Goal: Transaction & Acquisition: Purchase product/service

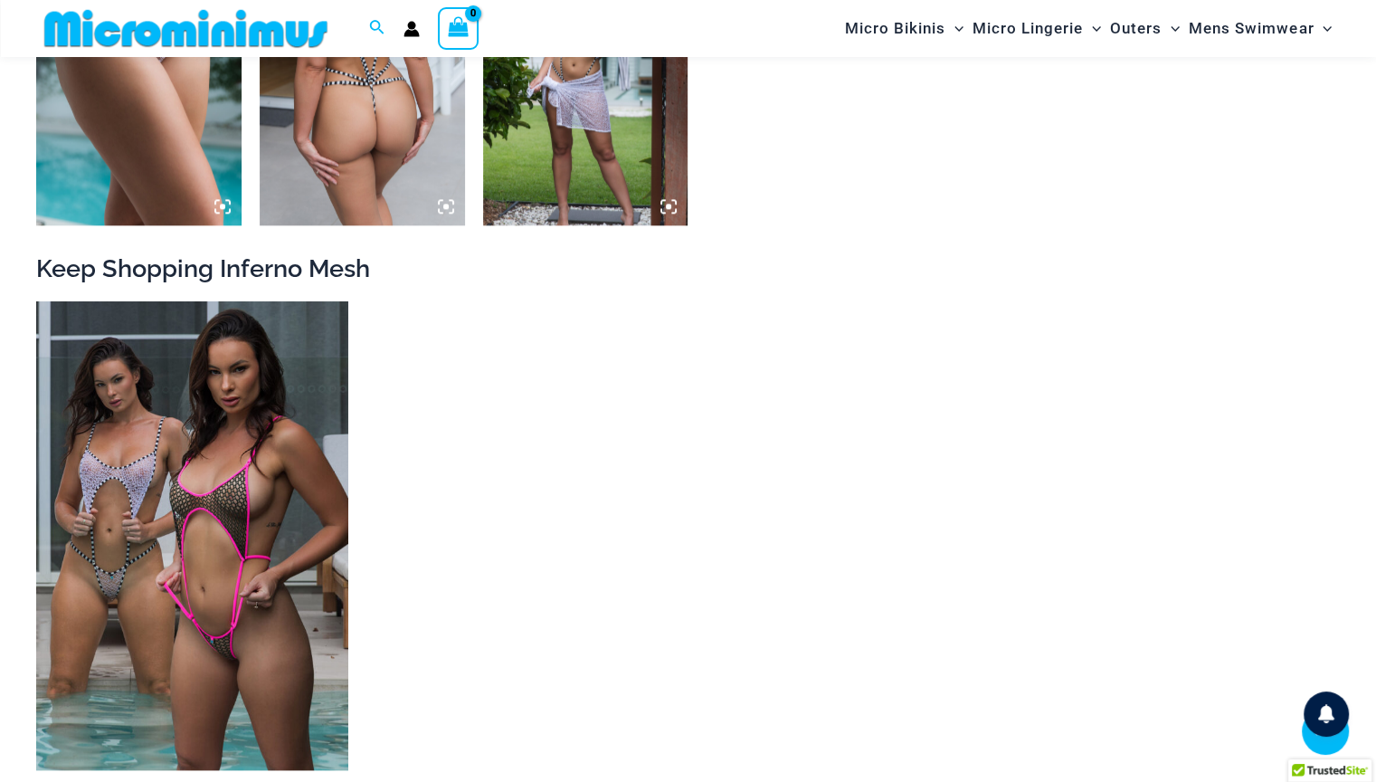
scroll to position [2246, 0]
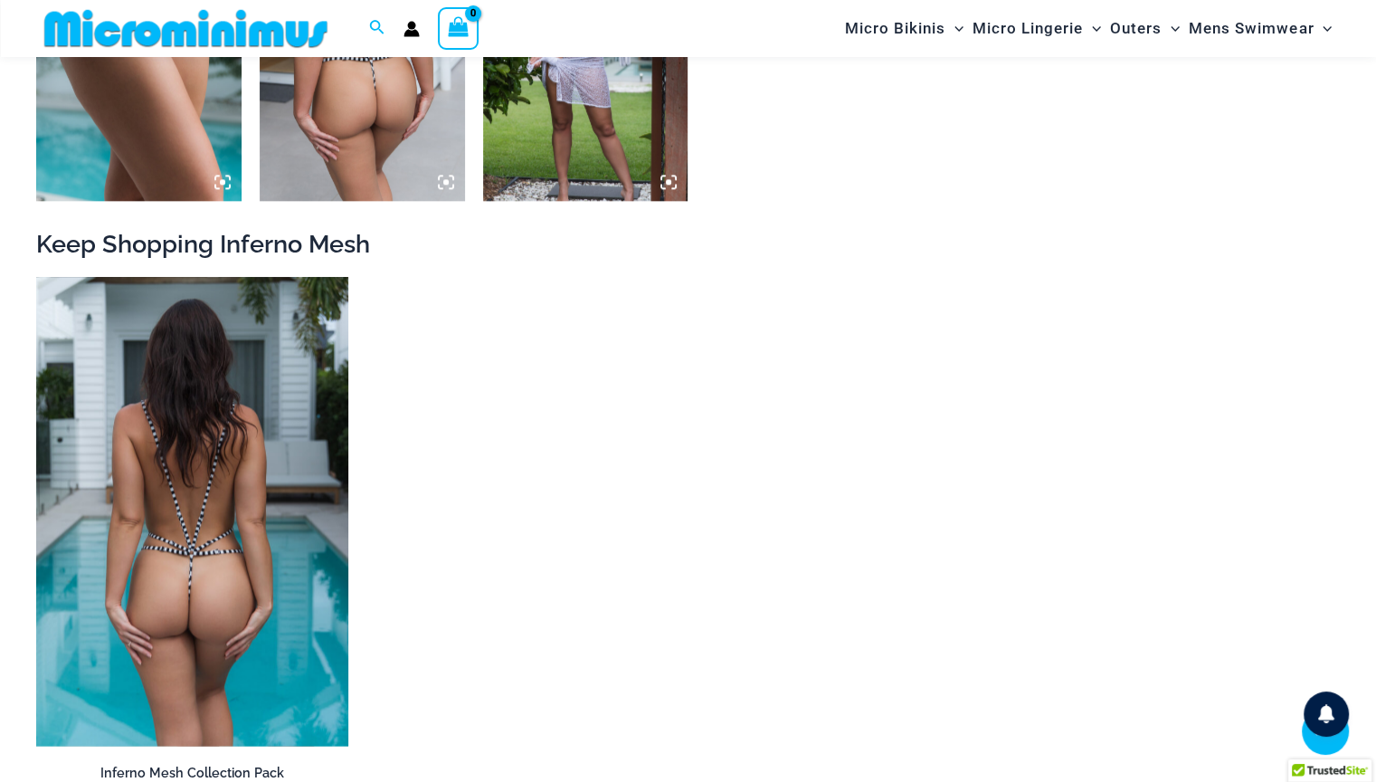
click at [279, 550] on img at bounding box center [192, 511] width 312 height 469
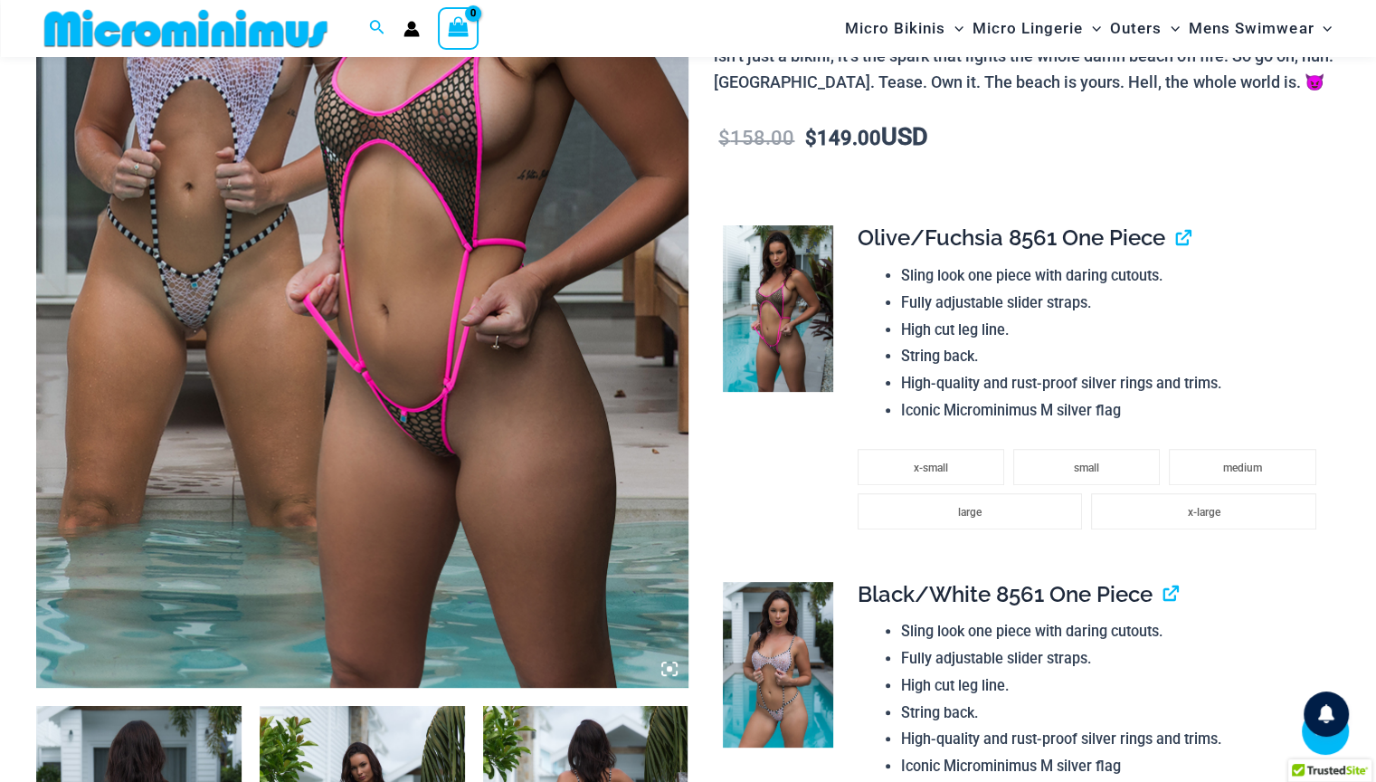
scroll to position [452, 0]
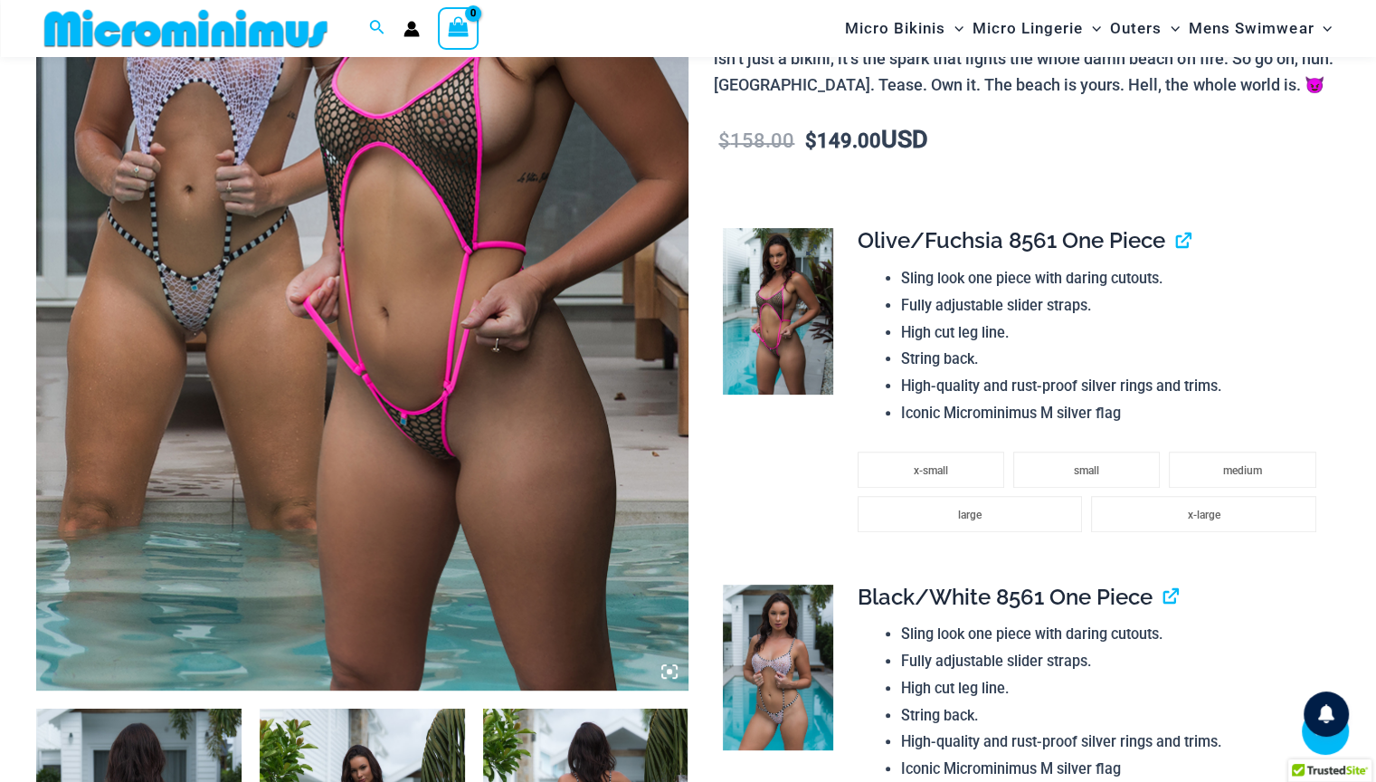
click at [818, 271] on img at bounding box center [778, 311] width 110 height 166
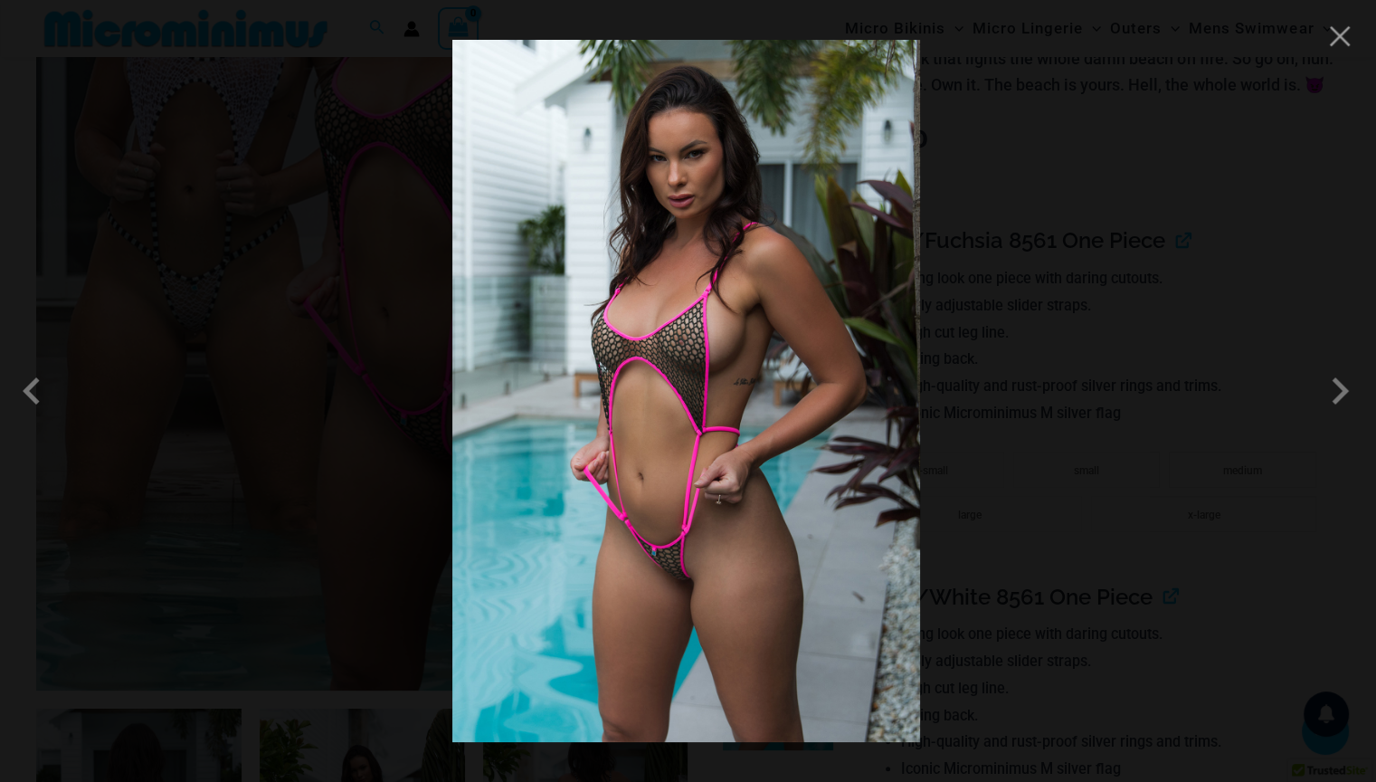
click at [749, 375] on img at bounding box center [686, 391] width 468 height 702
click at [1360, 40] on div at bounding box center [688, 391] width 1376 height 782
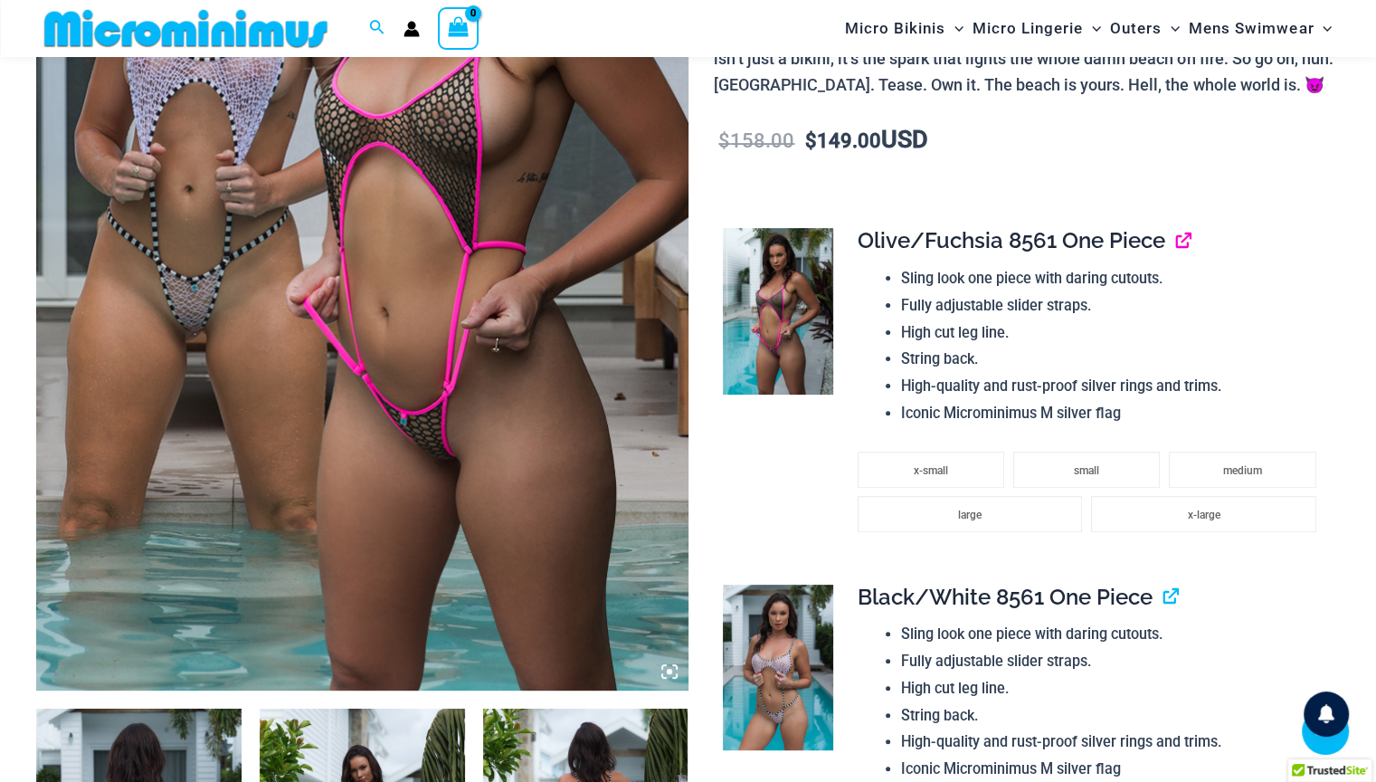
click at [1176, 243] on link "View product" at bounding box center [1176, 240] width 0 height 26
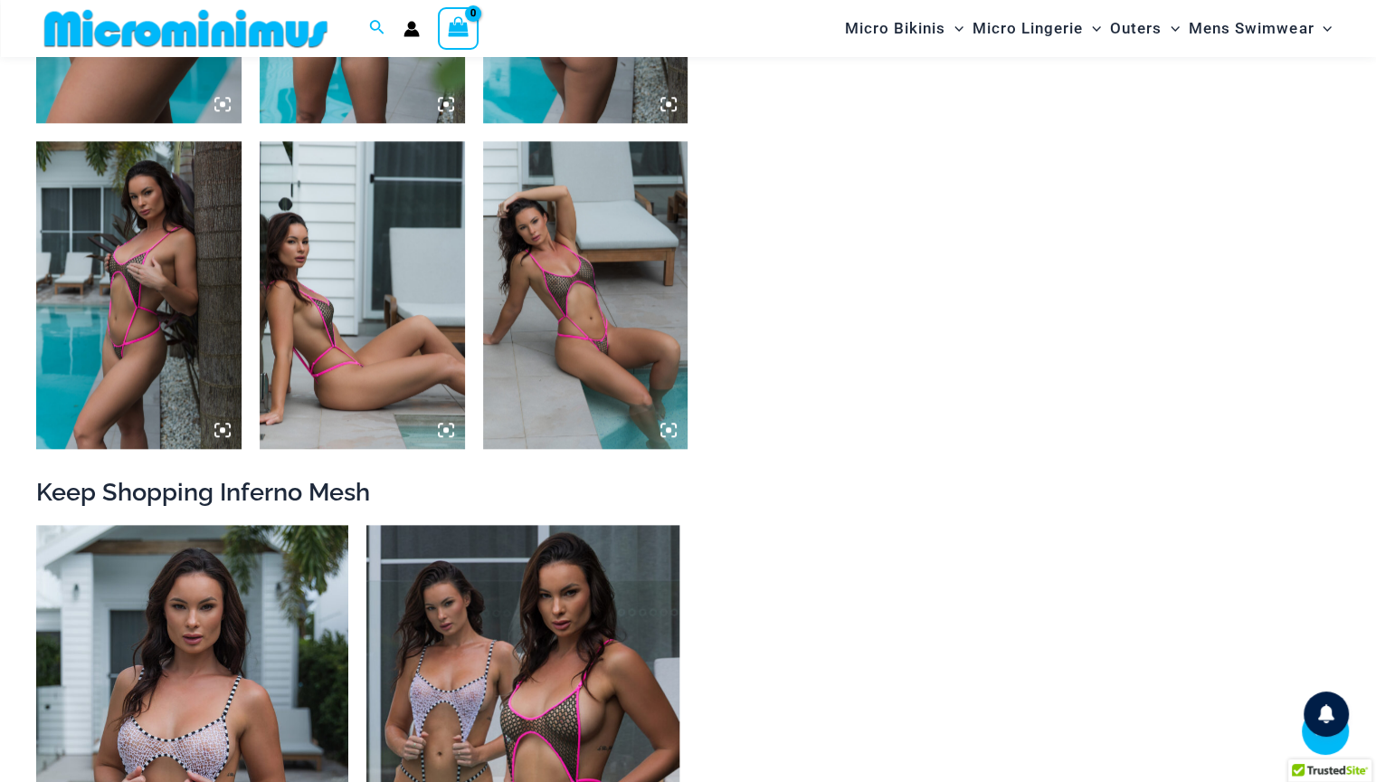
scroll to position [1703, 0]
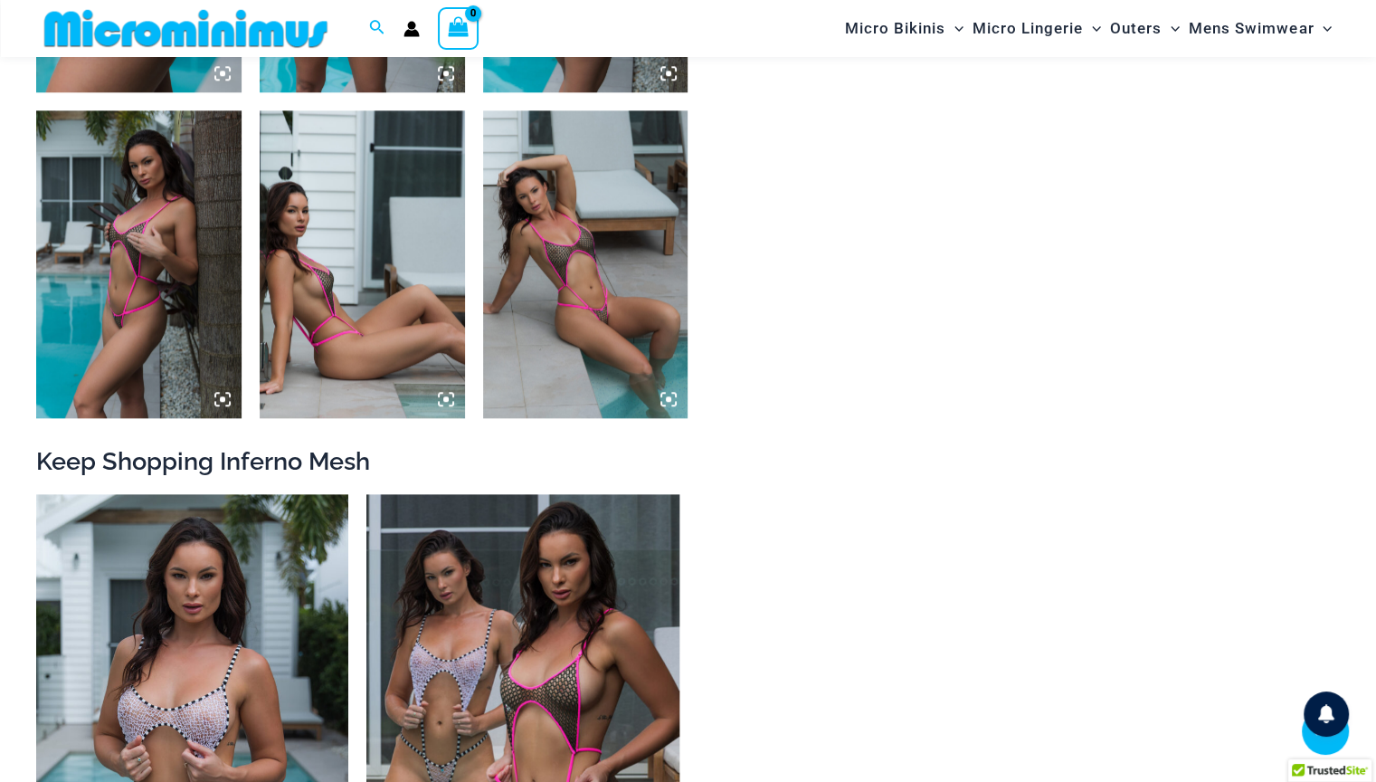
click at [611, 348] on img at bounding box center [585, 264] width 205 height 308
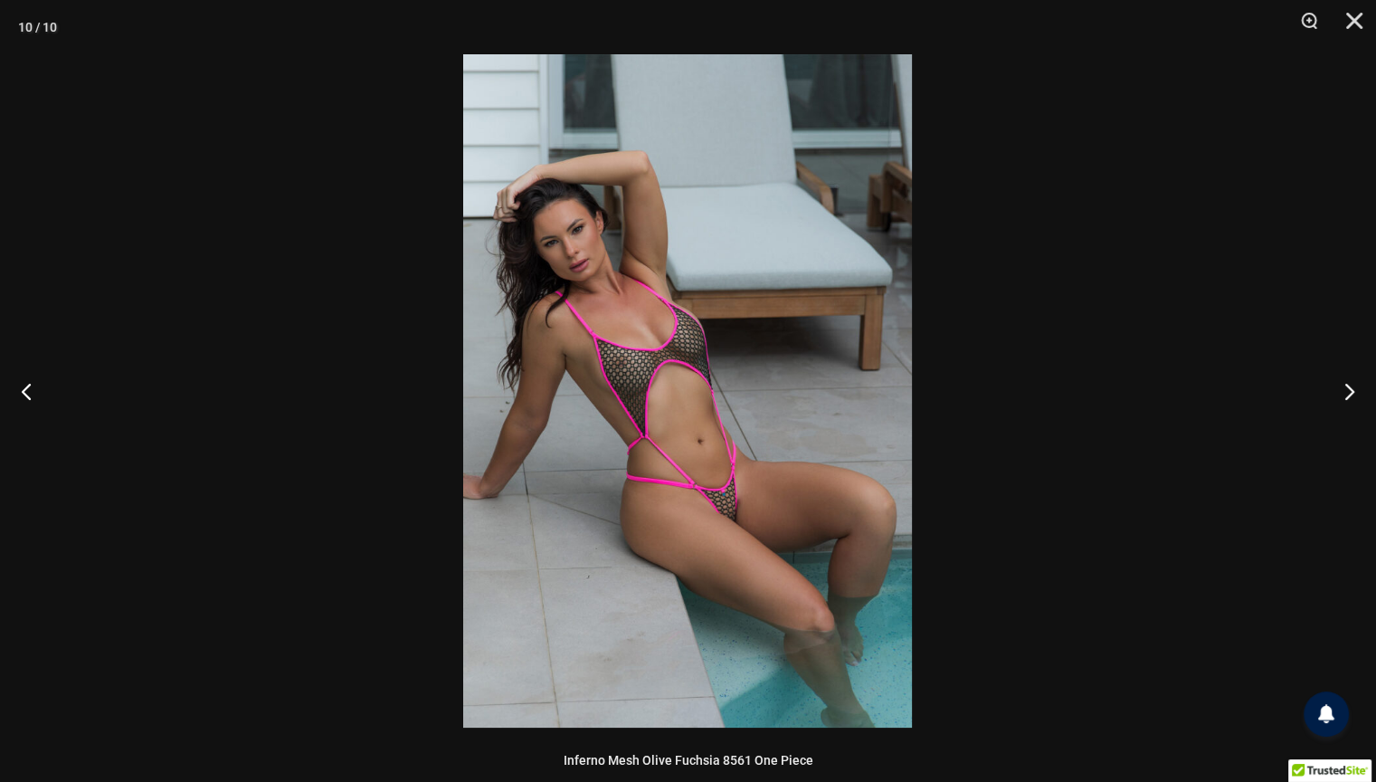
click at [639, 299] on img at bounding box center [687, 390] width 449 height 673
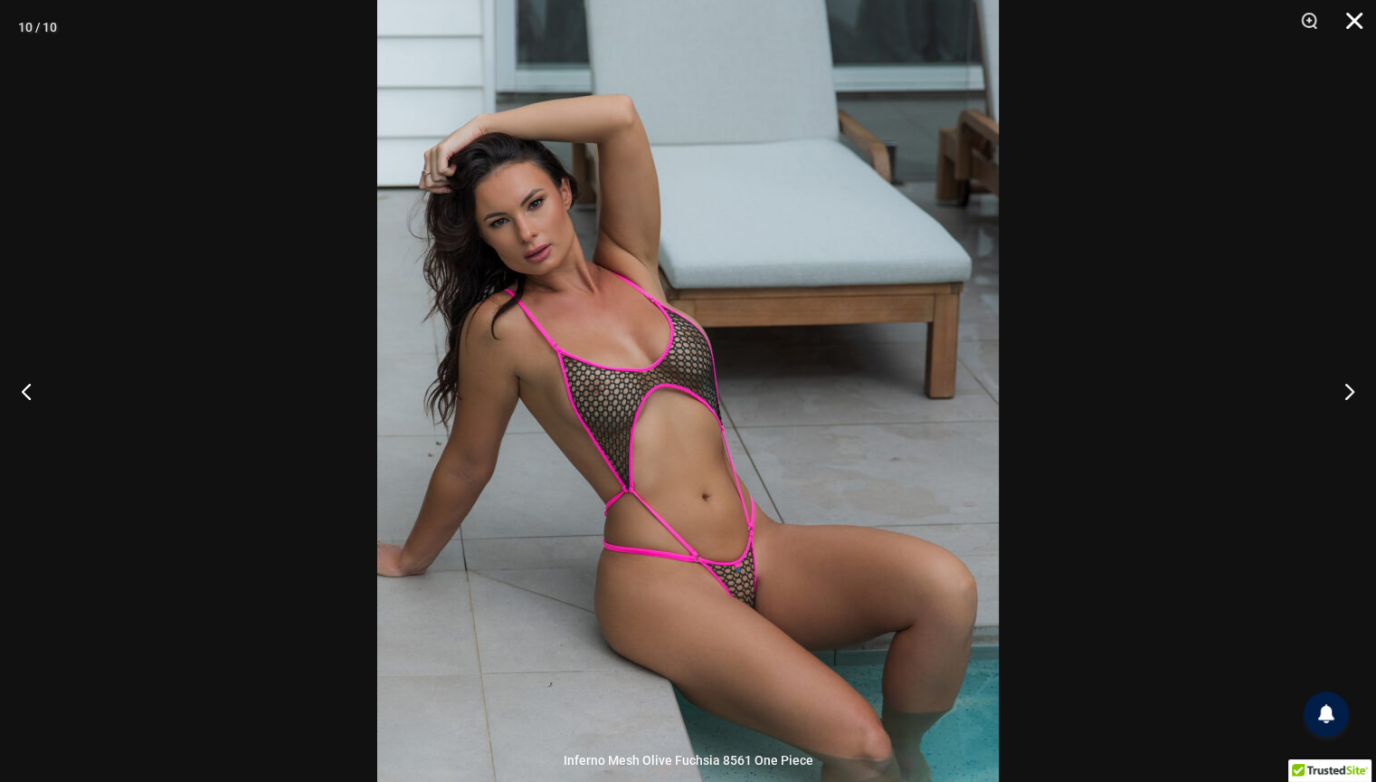
click at [1347, 14] on button "Close" at bounding box center [1348, 27] width 45 height 54
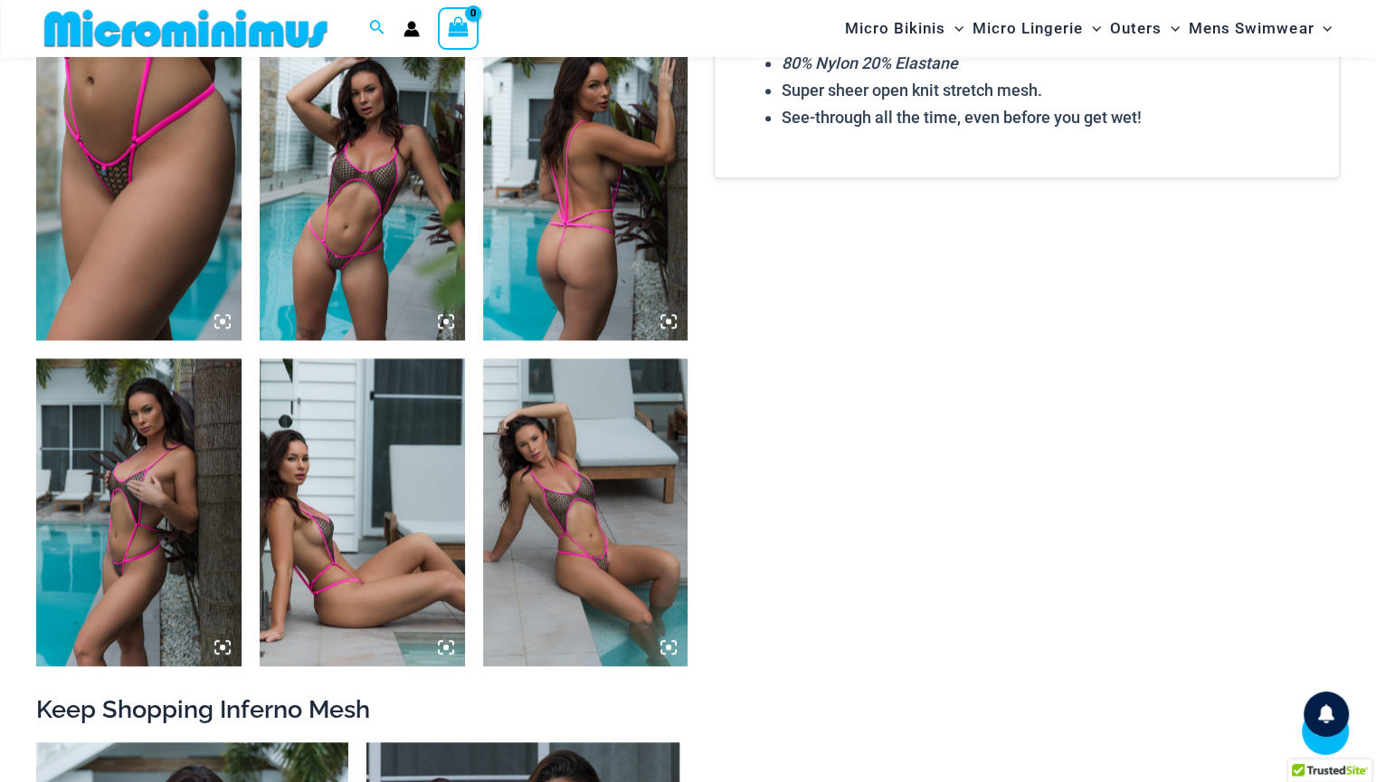
scroll to position [1251, 0]
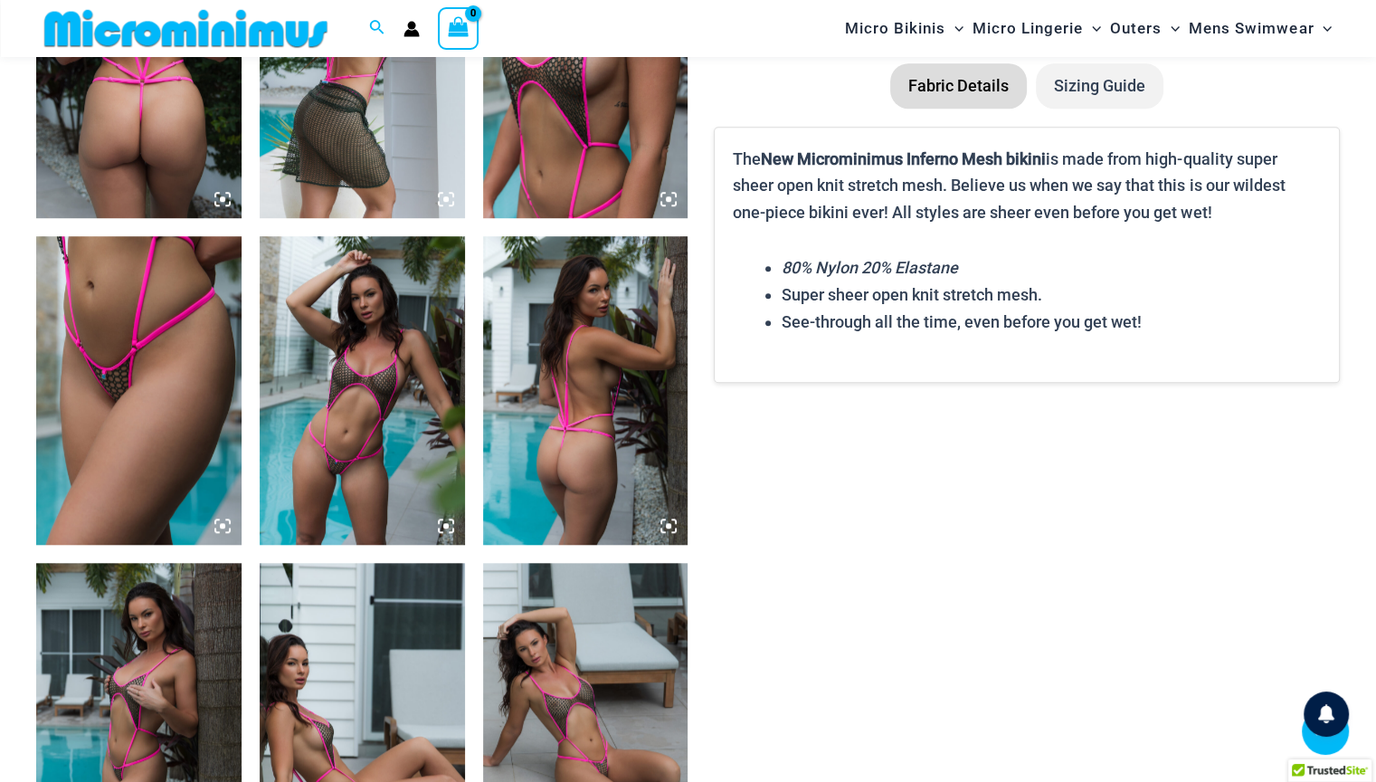
click at [413, 366] on img at bounding box center [362, 390] width 205 height 308
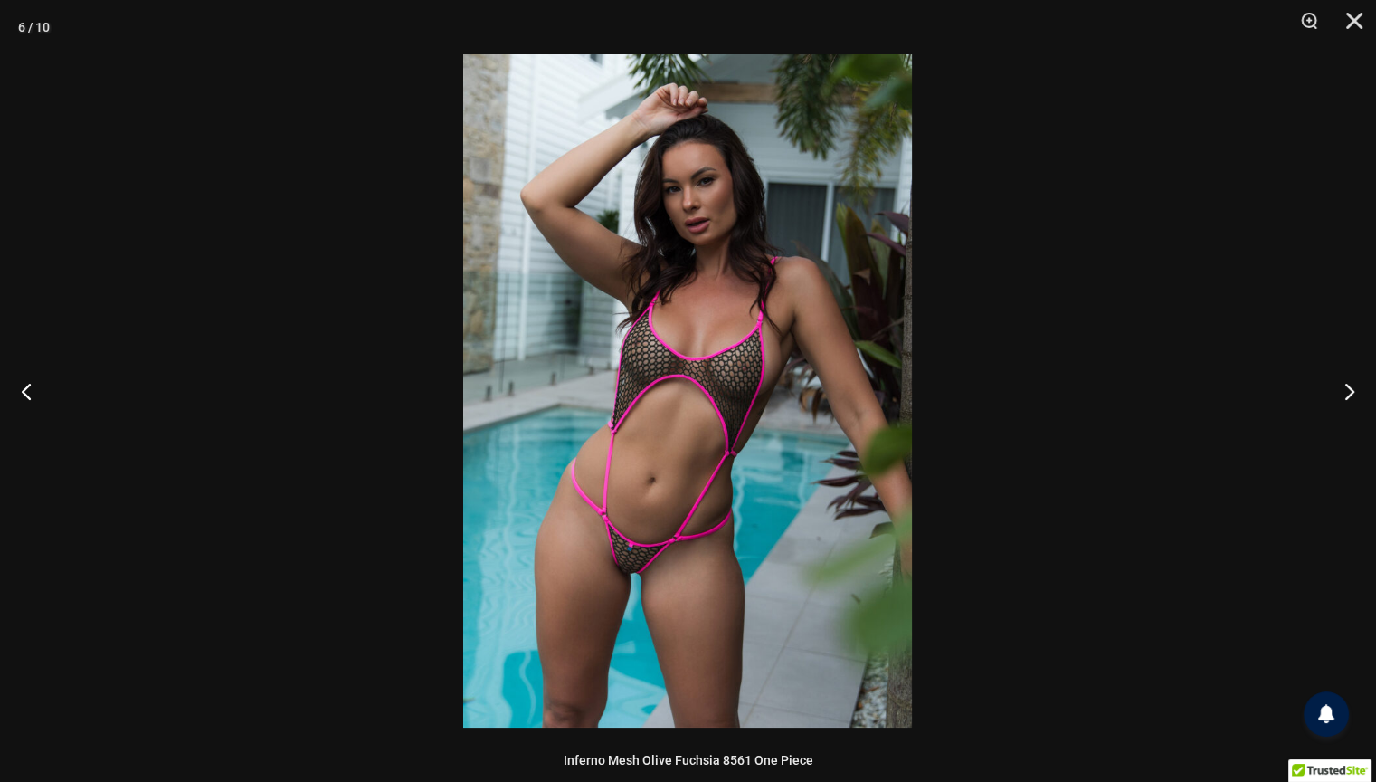
click at [658, 368] on img at bounding box center [687, 390] width 449 height 673
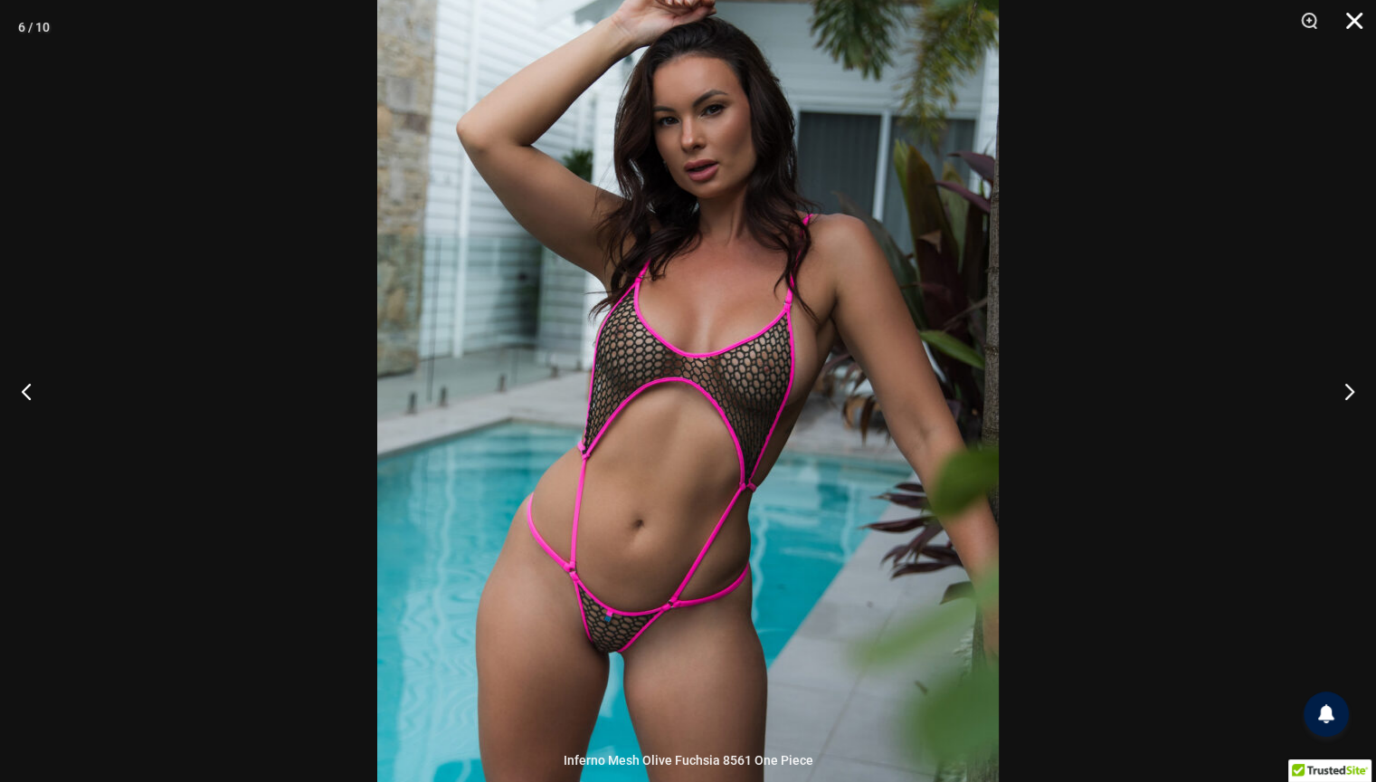
click at [1362, 23] on button "Close" at bounding box center [1348, 27] width 45 height 54
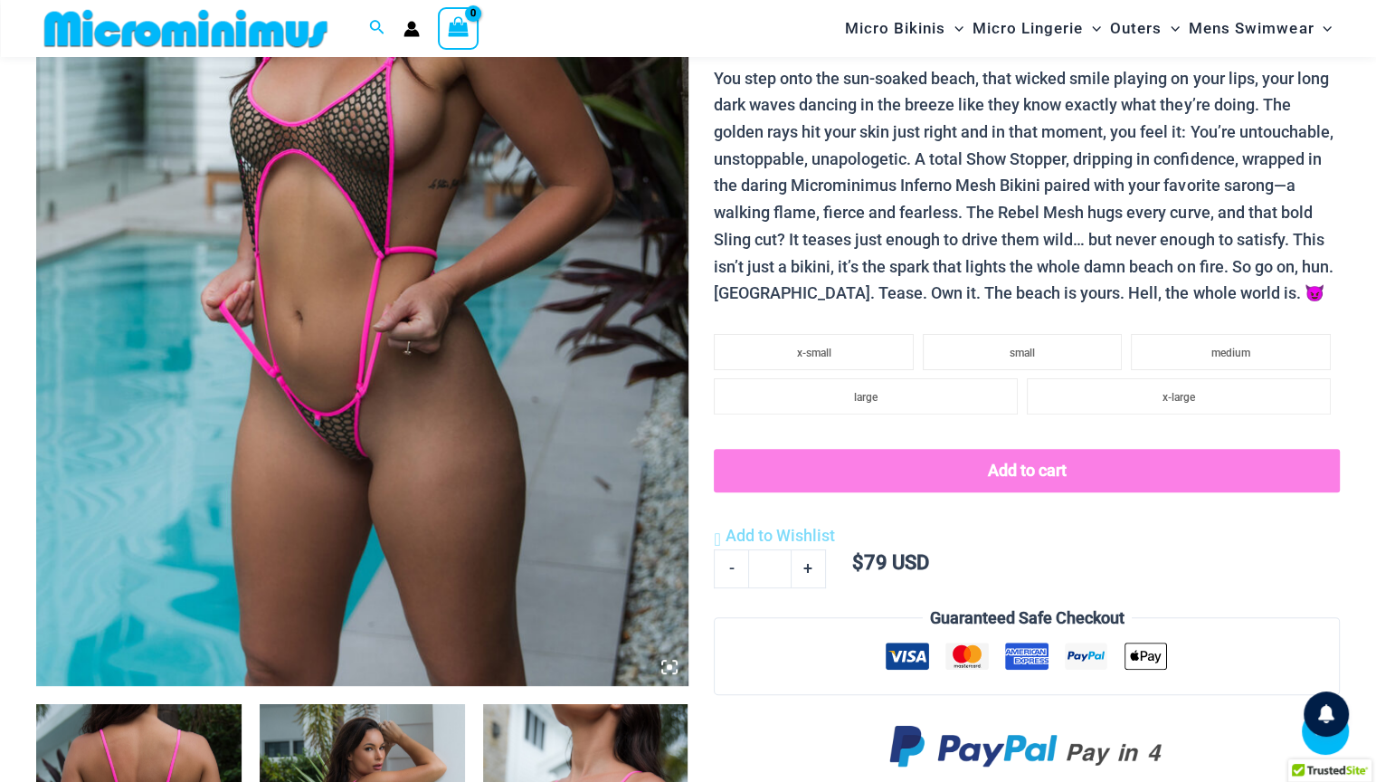
scroll to position [436, 0]
